Goal: Navigation & Orientation: Find specific page/section

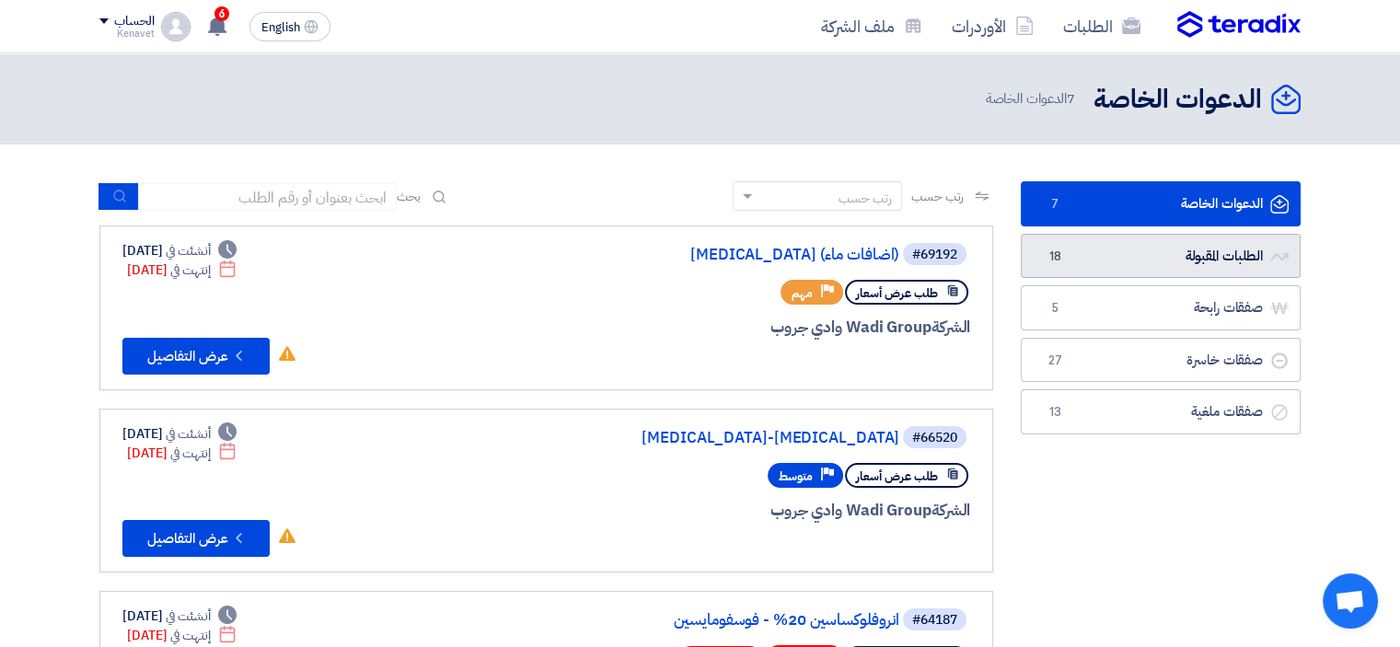
click at [1219, 245] on link "الطلبات المقبولة الطلبات المقبولة 18" at bounding box center [1161, 256] width 280 height 45
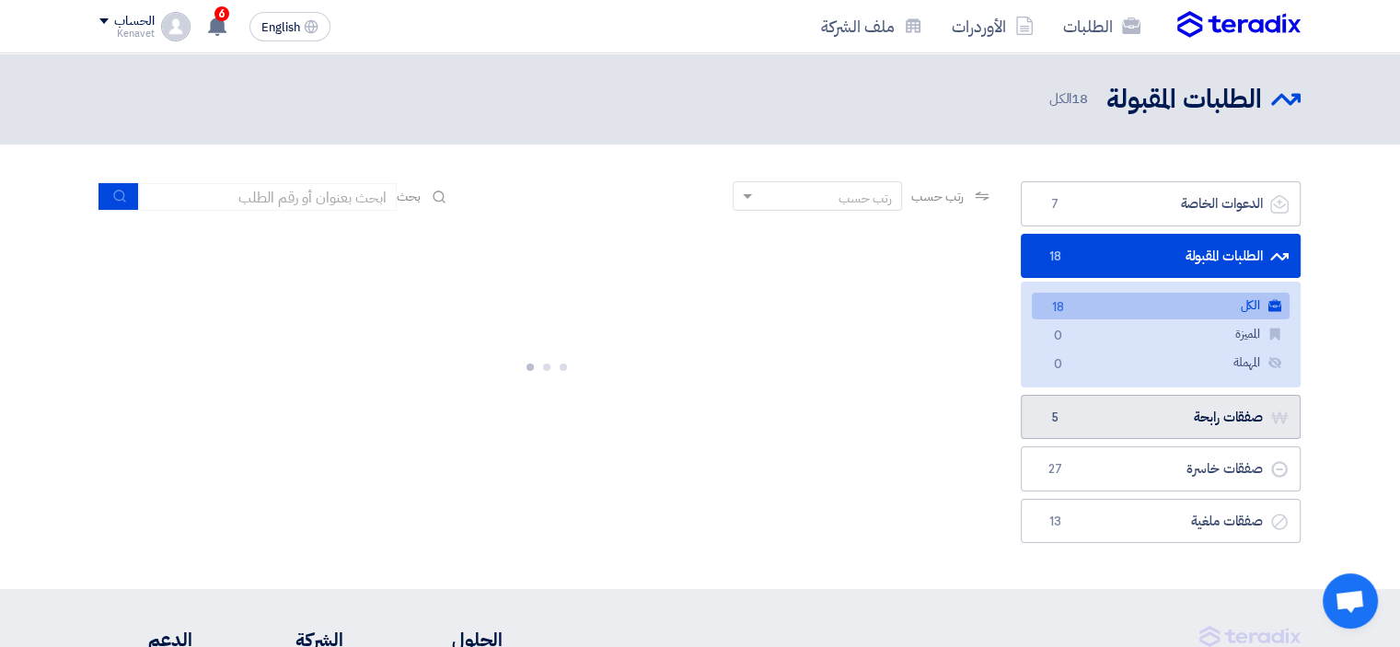
click at [1210, 411] on link "صفقات رابحة صفقات رابحة 5" at bounding box center [1161, 417] width 280 height 45
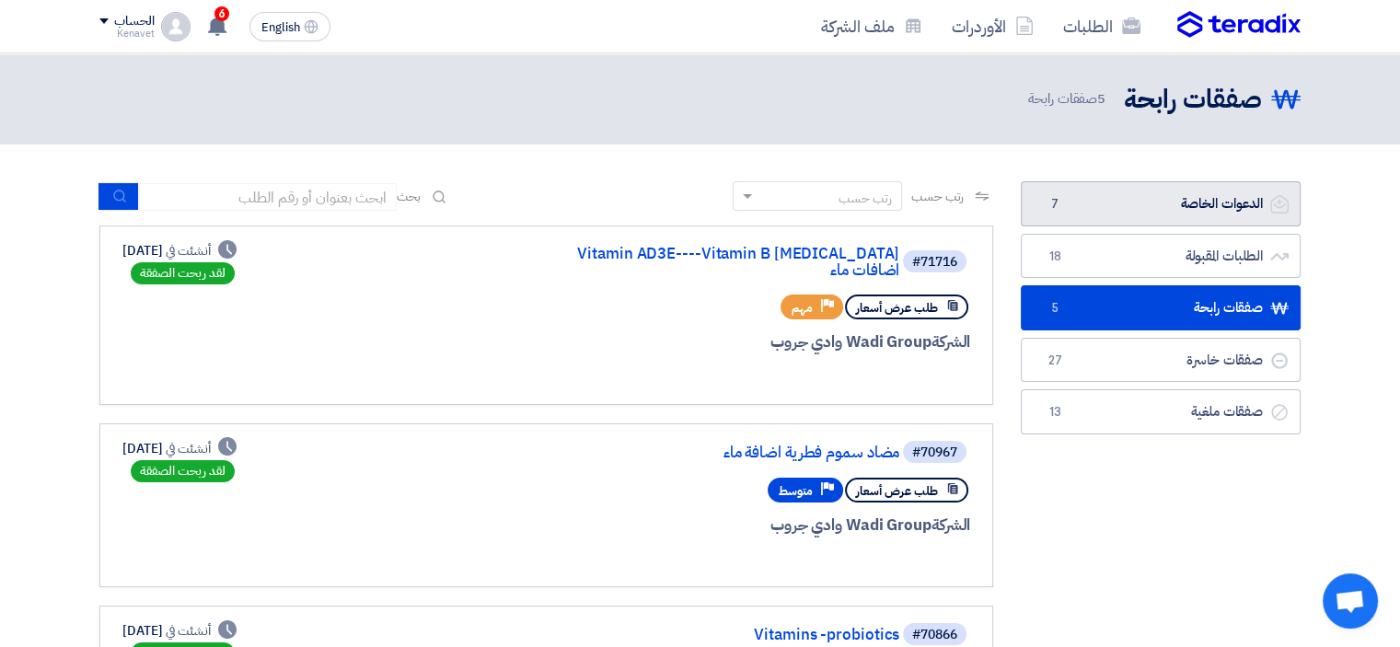
click at [1090, 201] on link "الدعوات الخاصة الدعوات الخاصة 7" at bounding box center [1161, 203] width 280 height 45
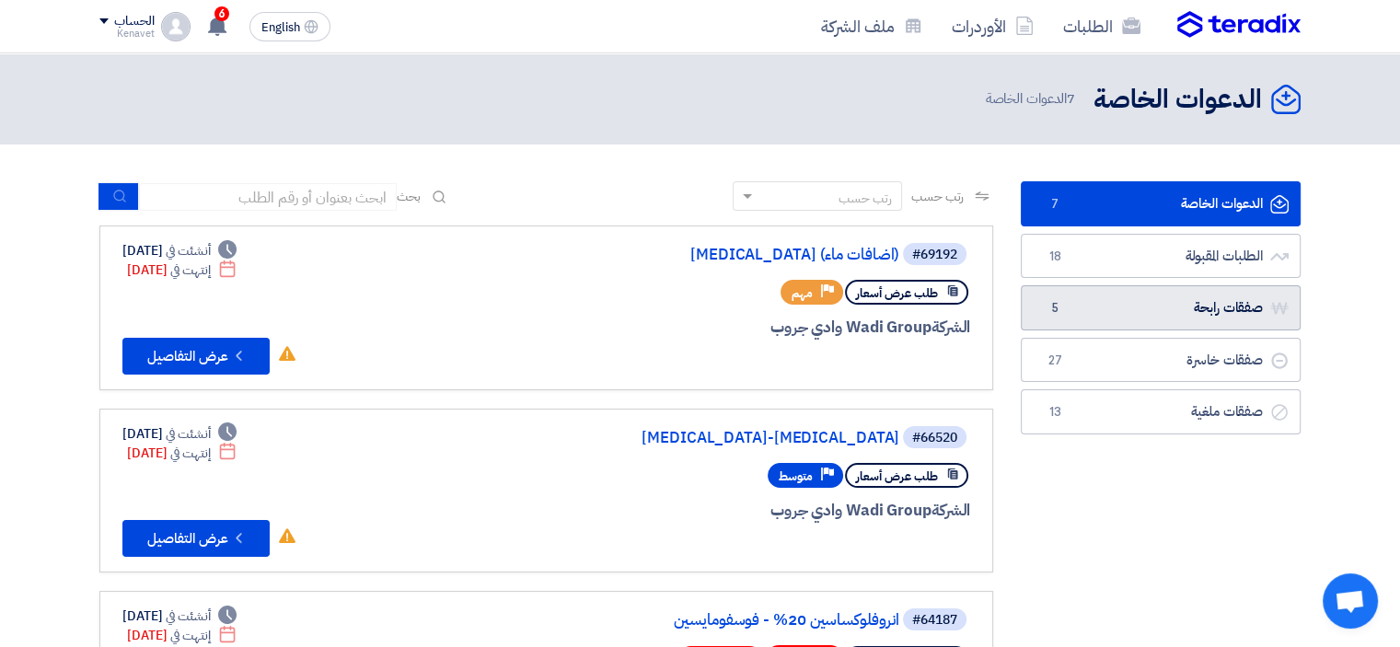
click at [1122, 318] on link "صفقات رابحة صفقات رابحة 5" at bounding box center [1161, 307] width 280 height 45
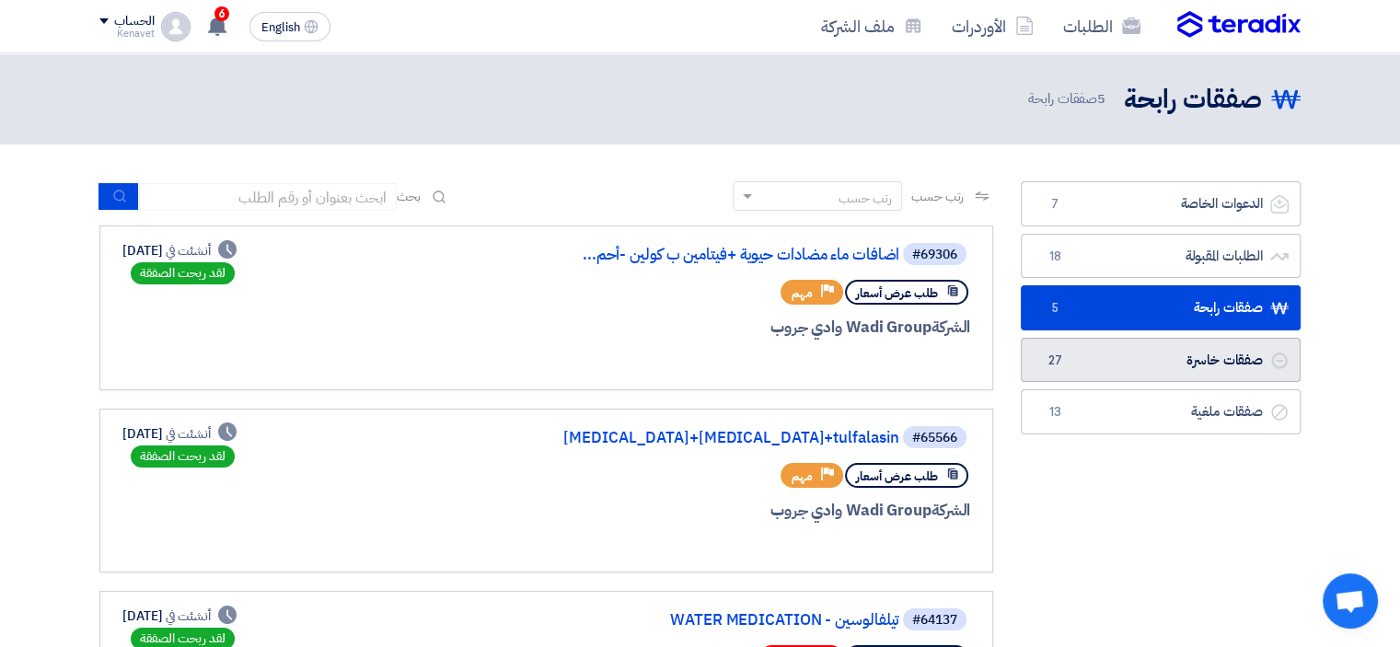
click at [1135, 351] on link "صفقات خاسرة صفقات خاسرة 27" at bounding box center [1161, 360] width 280 height 45
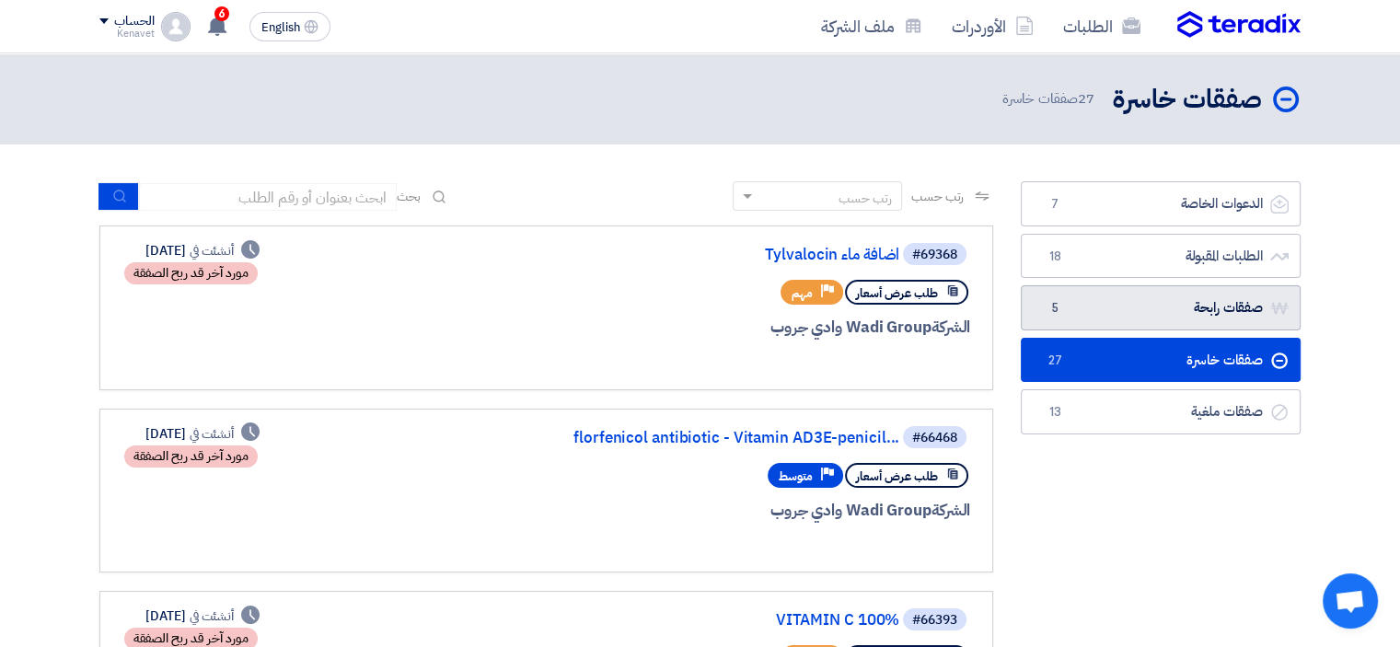
click at [1139, 313] on link "صفقات رابحة صفقات رابحة 5" at bounding box center [1161, 307] width 280 height 45
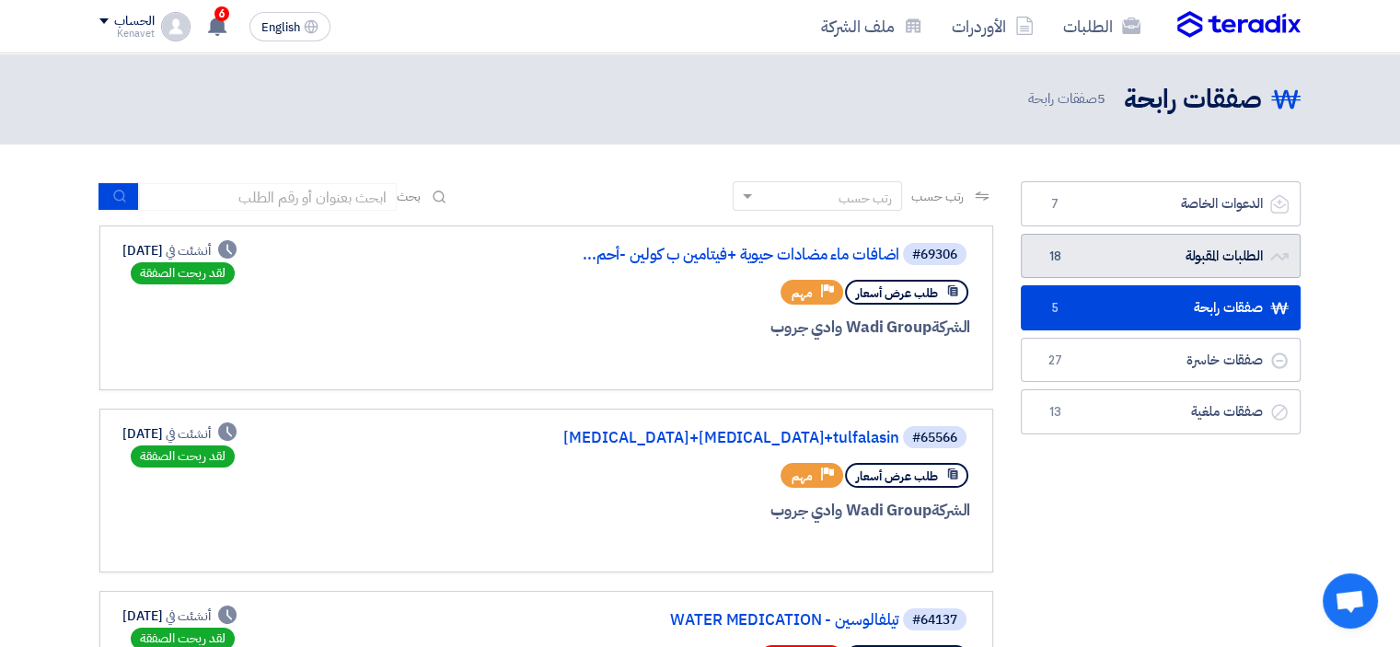
click at [1215, 268] on link "الطلبات المقبولة الطلبات المقبولة 18" at bounding box center [1161, 256] width 280 height 45
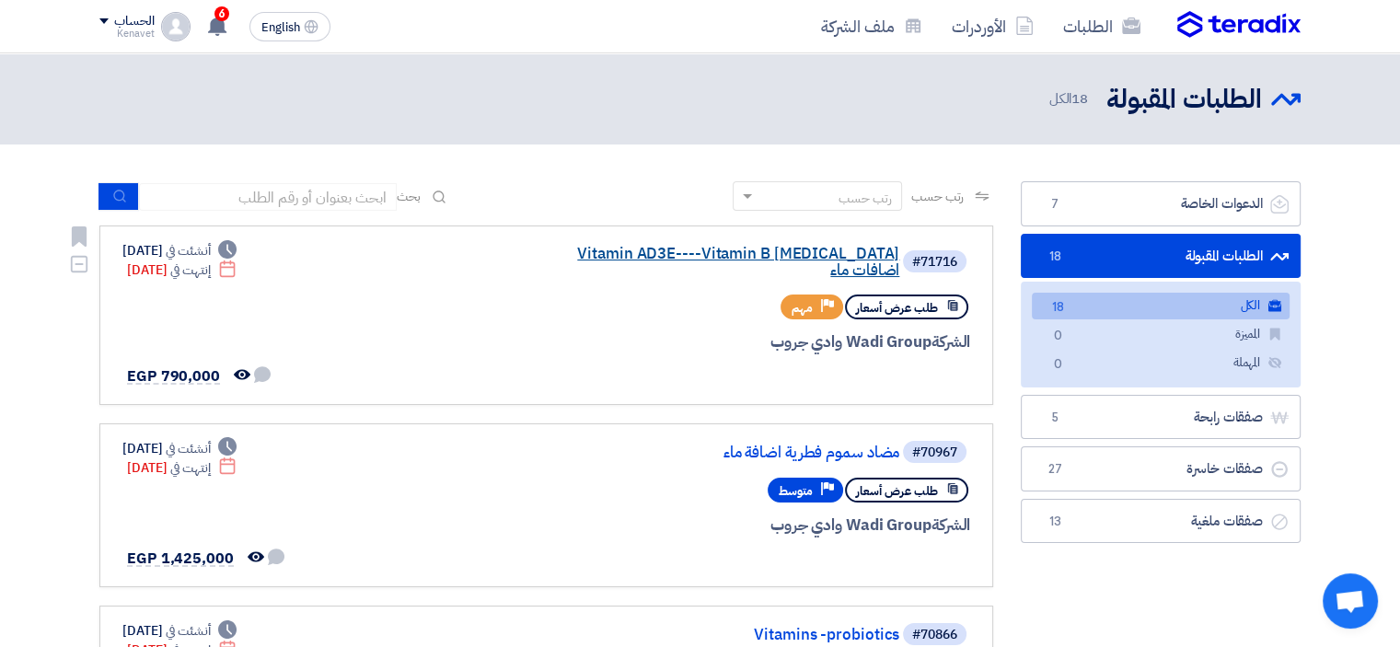
click at [627, 254] on link "Vitamin AD3E----Vitamin B [MEDICAL_DATA] اضافات ماء" at bounding box center [715, 262] width 368 height 33
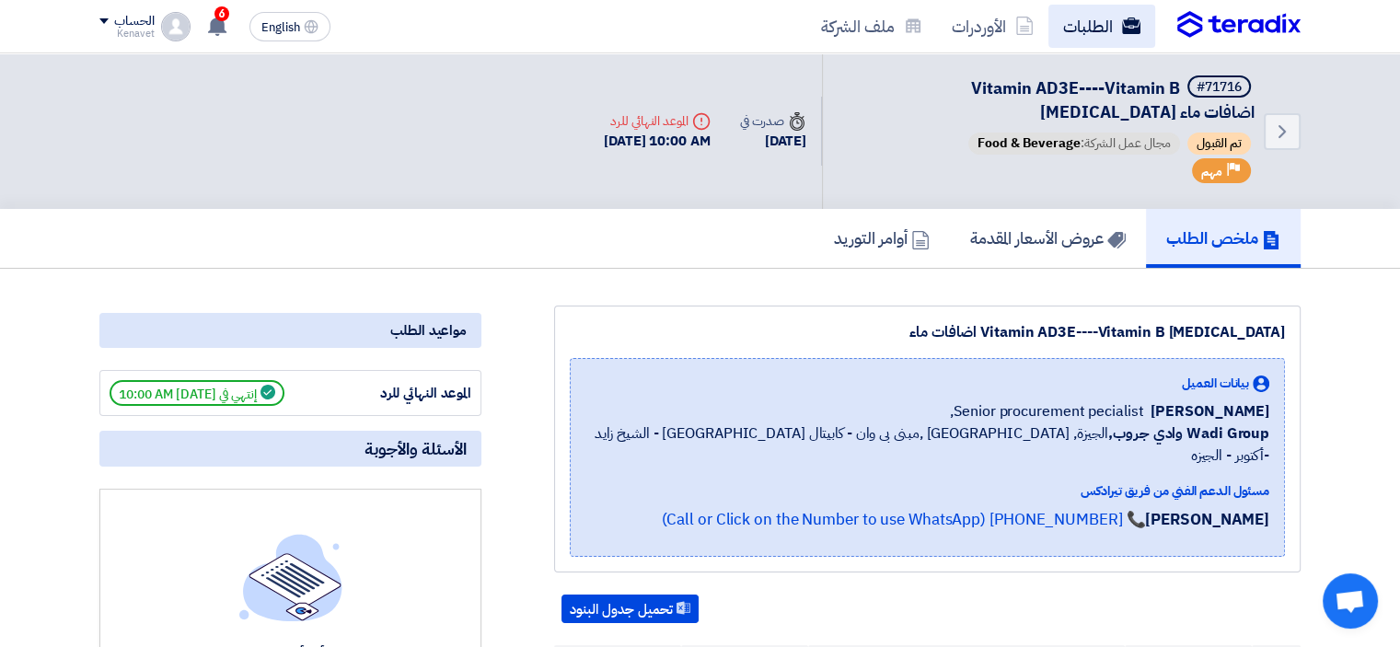
click at [1118, 40] on link "الطلبات" at bounding box center [1101, 26] width 107 height 43
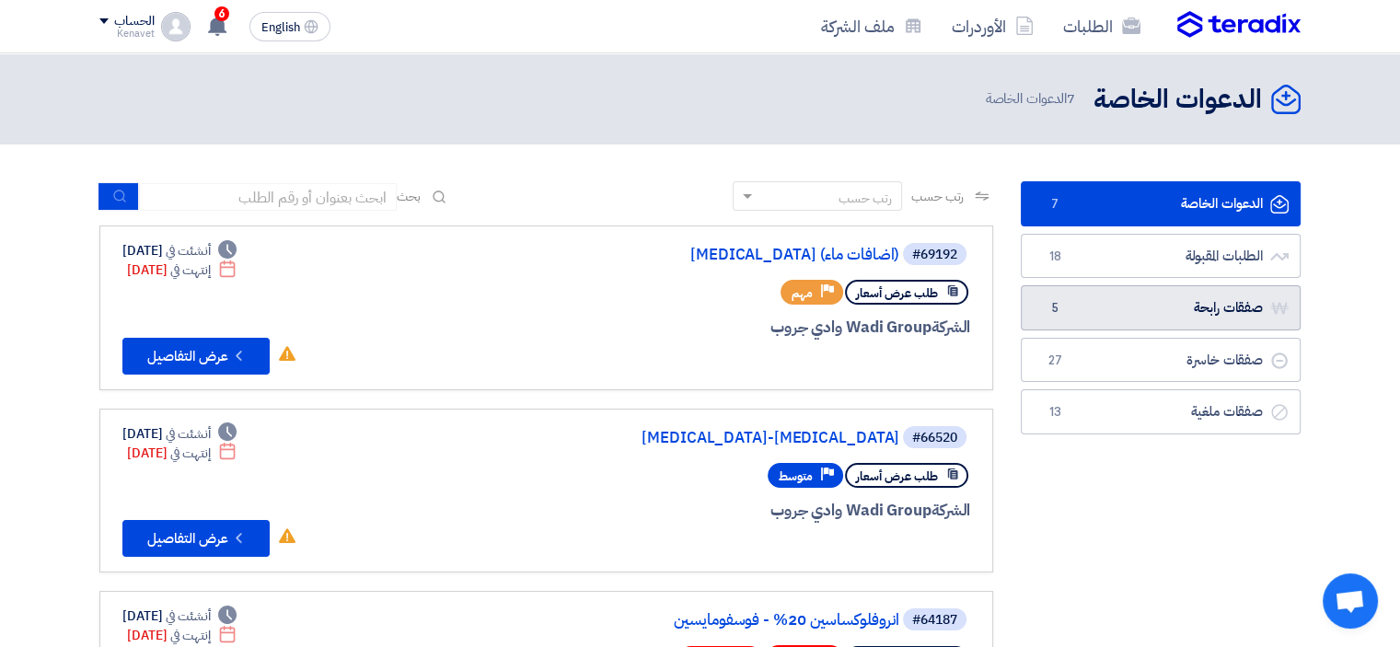
click at [1132, 308] on link "صفقات رابحة صفقات رابحة 5" at bounding box center [1161, 307] width 280 height 45
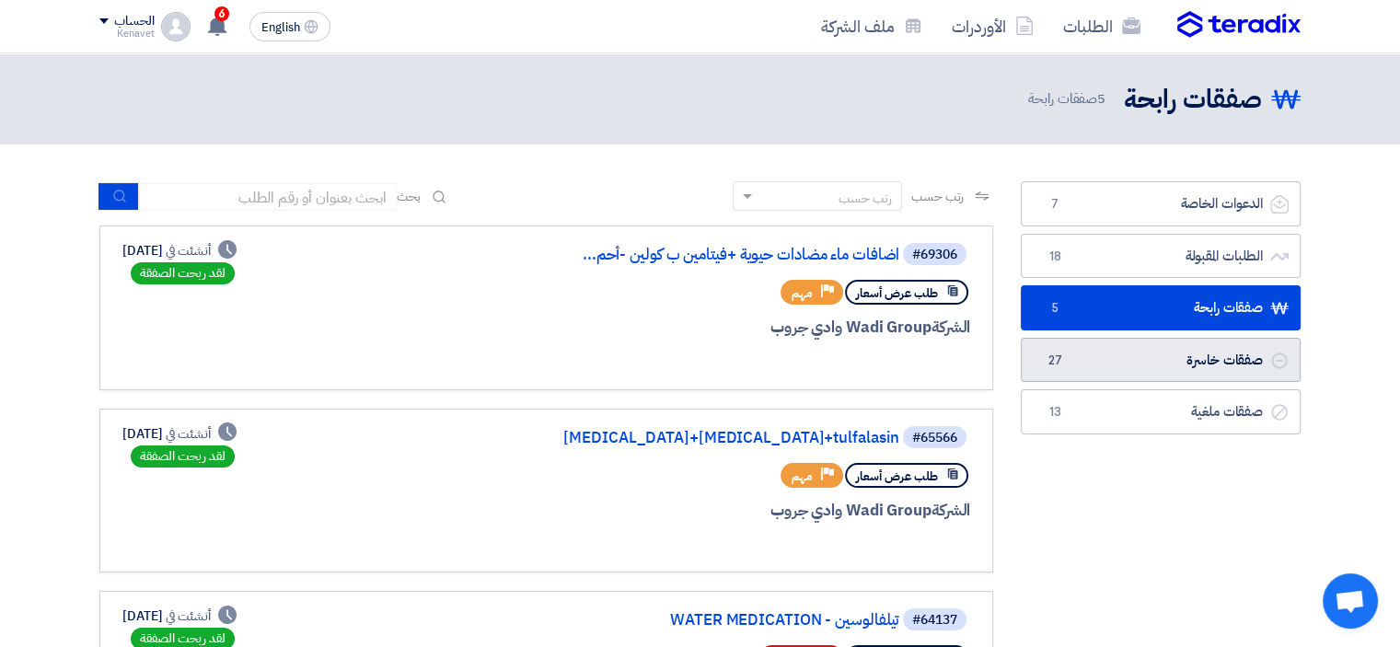
click at [1149, 345] on link "صفقات خاسرة صفقات خاسرة 27" at bounding box center [1161, 360] width 280 height 45
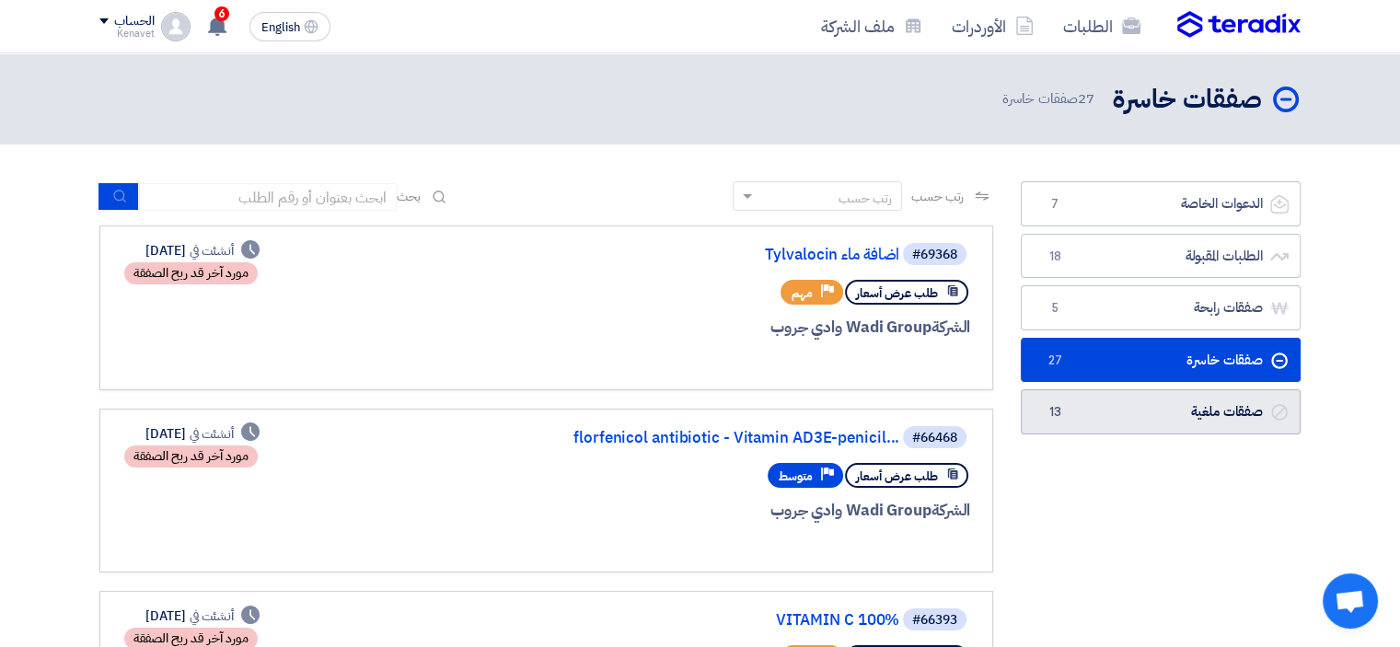
click at [1171, 392] on link "صفقات ملغية صفقات ملغية 13" at bounding box center [1161, 411] width 280 height 45
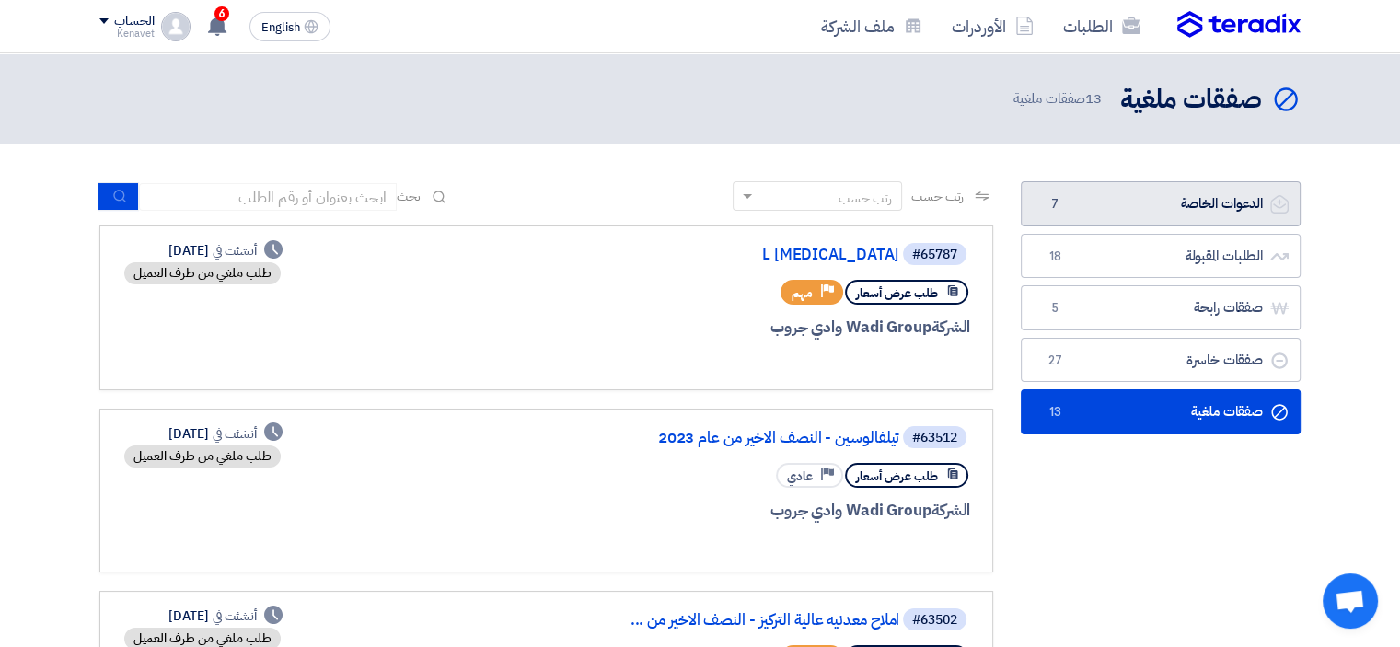
click at [1126, 211] on link "الدعوات الخاصة الدعوات الخاصة 7" at bounding box center [1161, 203] width 280 height 45
